Goal: Information Seeking & Learning: Understand process/instructions

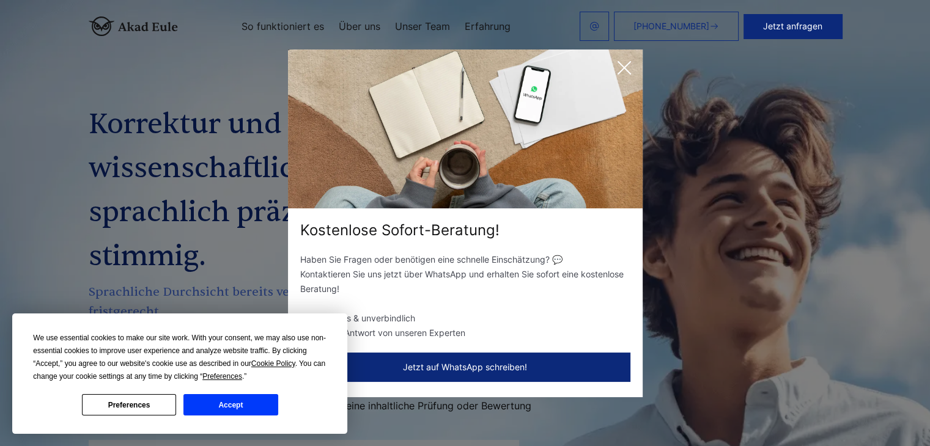
click at [624, 74] on icon at bounding box center [624, 68] width 24 height 24
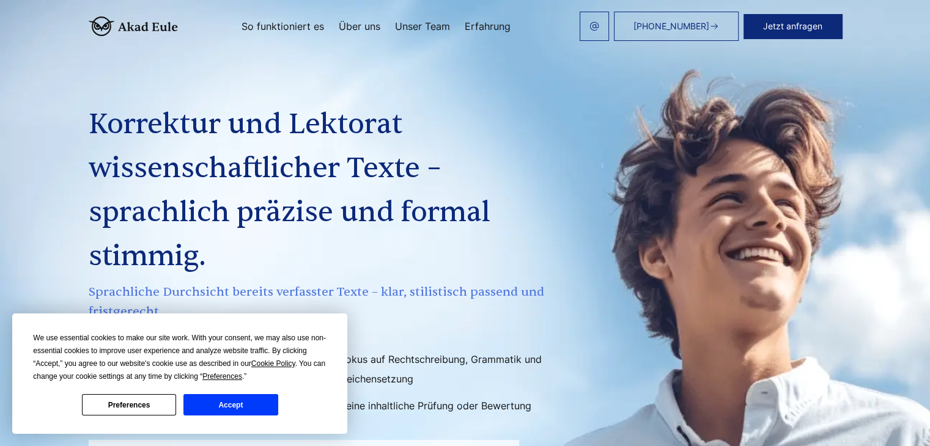
drag, startPoint x: 273, startPoint y: 406, endPoint x: 352, endPoint y: 380, distance: 83.2
click at [273, 407] on button "Accept" at bounding box center [230, 404] width 94 height 21
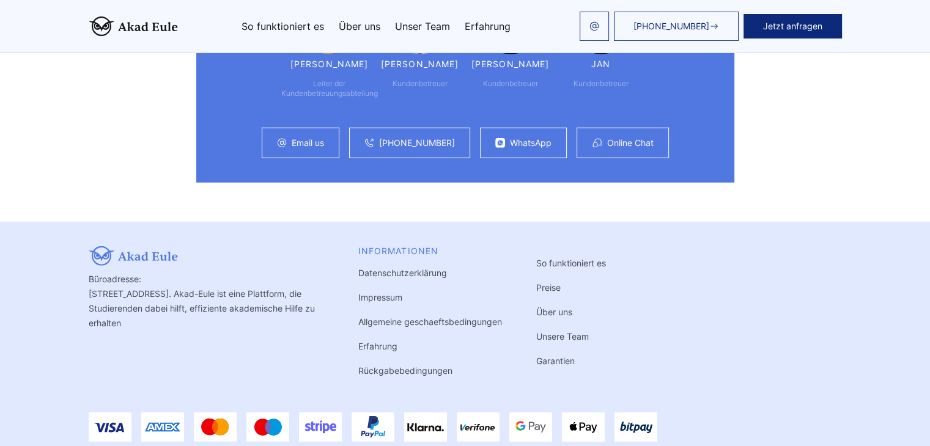
scroll to position [3381, 0]
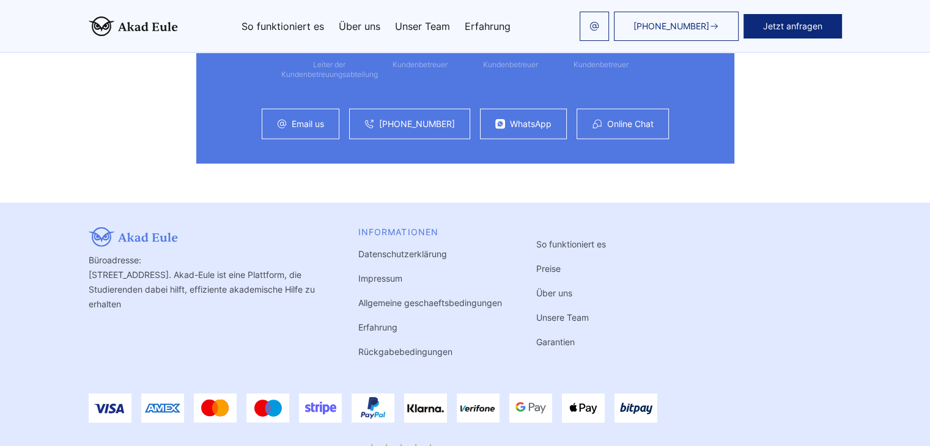
click at [358, 347] on link "Rückgabebedingungen" at bounding box center [405, 352] width 94 height 10
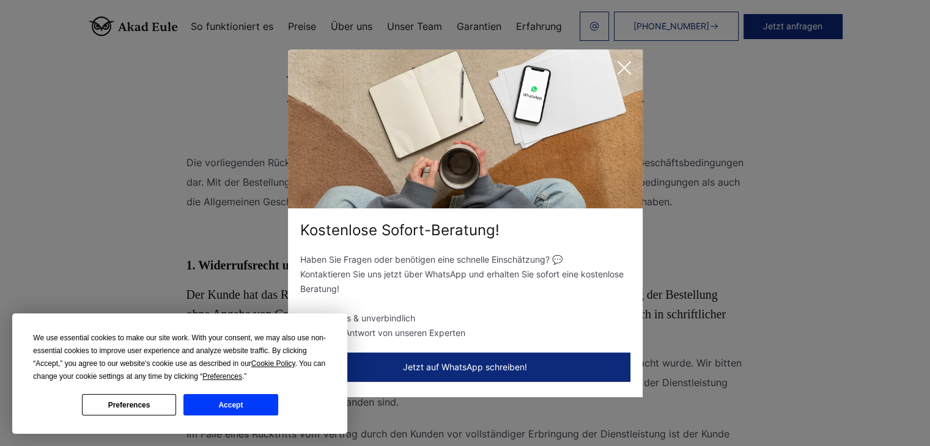
click at [623, 67] on icon at bounding box center [624, 68] width 24 height 24
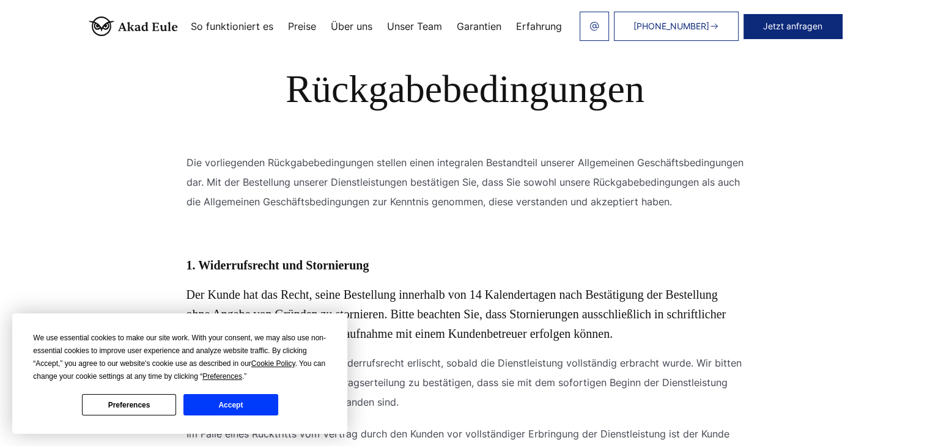
click at [211, 400] on button "Accept" at bounding box center [230, 404] width 94 height 21
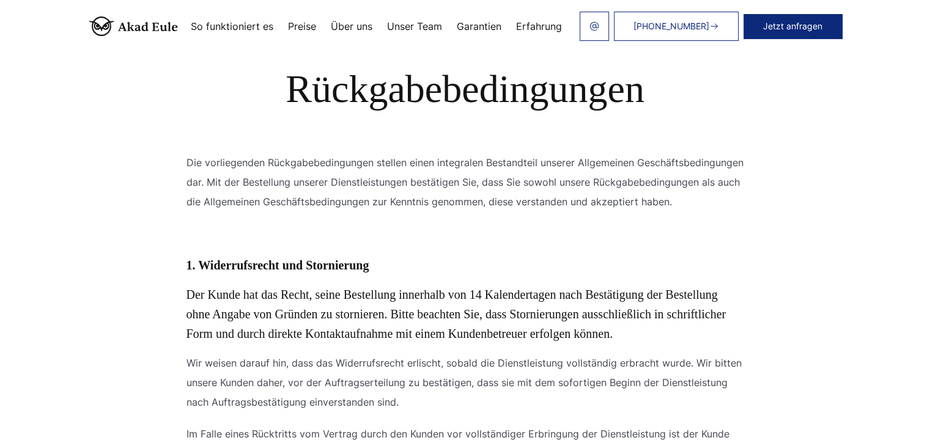
click at [355, 86] on h1 "Rückgabebedingungen" at bounding box center [465, 89] width 724 height 44
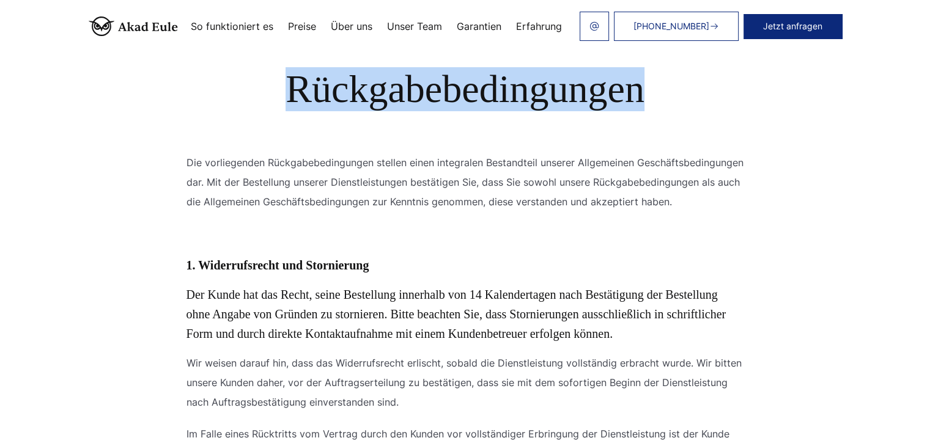
click at [355, 86] on h1 "Rückgabebedingungen" at bounding box center [465, 89] width 724 height 44
copy section "Rückgabebedingungen Inhaltsverzeichnis"
